Goal: Find specific page/section

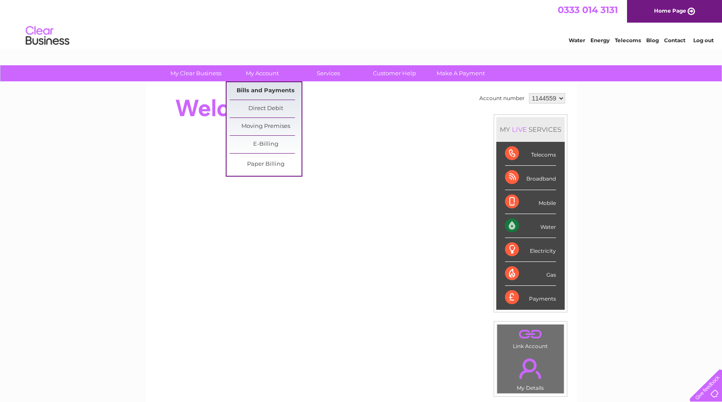
click at [260, 87] on link "Bills and Payments" at bounding box center [265, 90] width 72 height 17
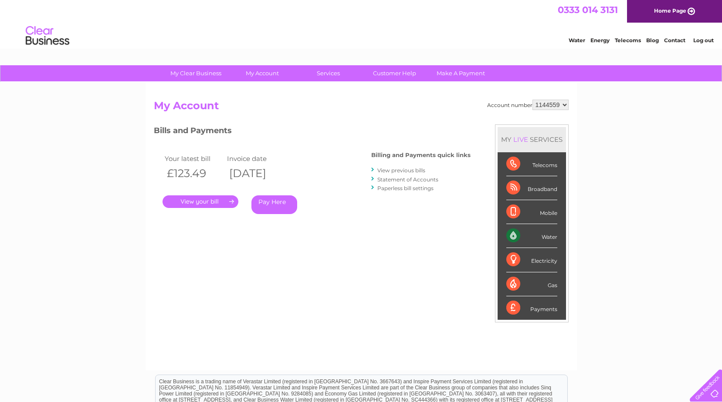
click at [191, 204] on link "." at bounding box center [200, 202] width 76 height 13
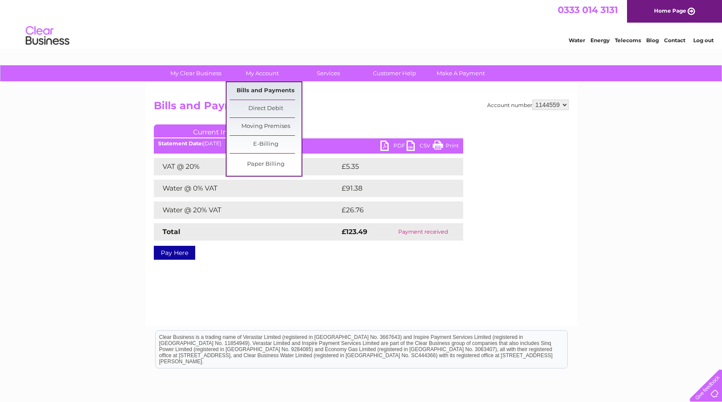
click at [260, 89] on link "Bills and Payments" at bounding box center [265, 90] width 72 height 17
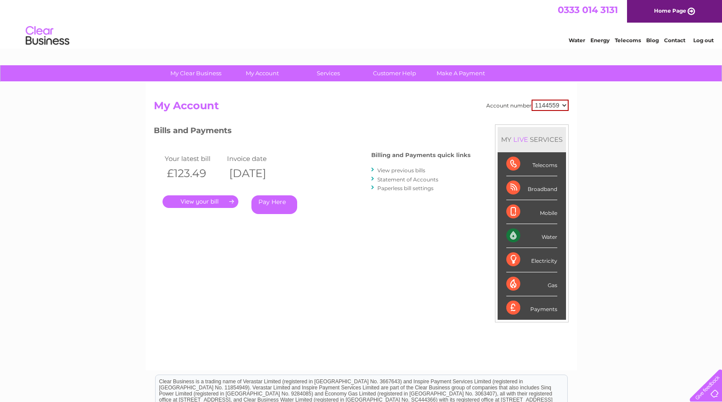
click at [701, 38] on link "Log out" at bounding box center [703, 40] width 20 height 7
